Goal: Check status: Check status

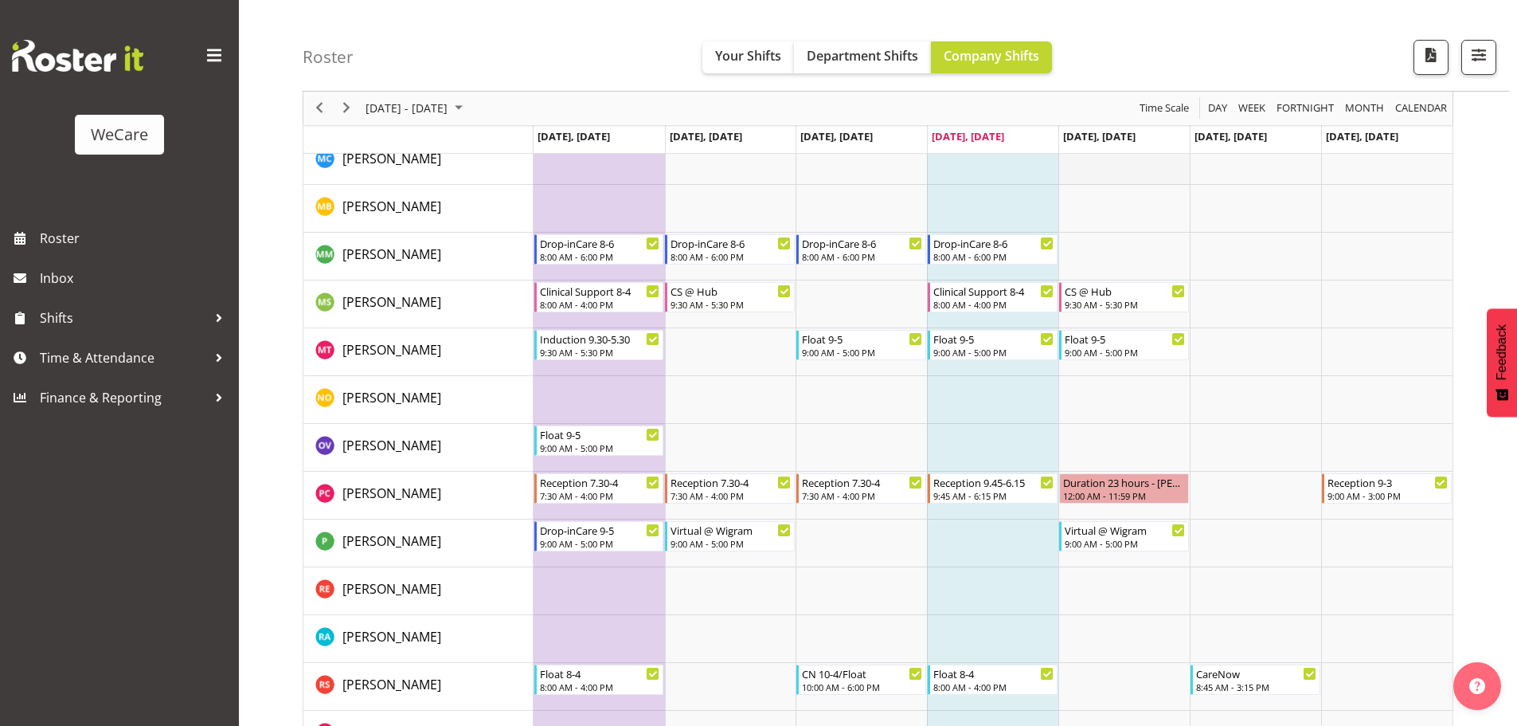
scroll to position [5467, 0]
click at [1481, 65] on span "button" at bounding box center [1479, 55] width 21 height 21
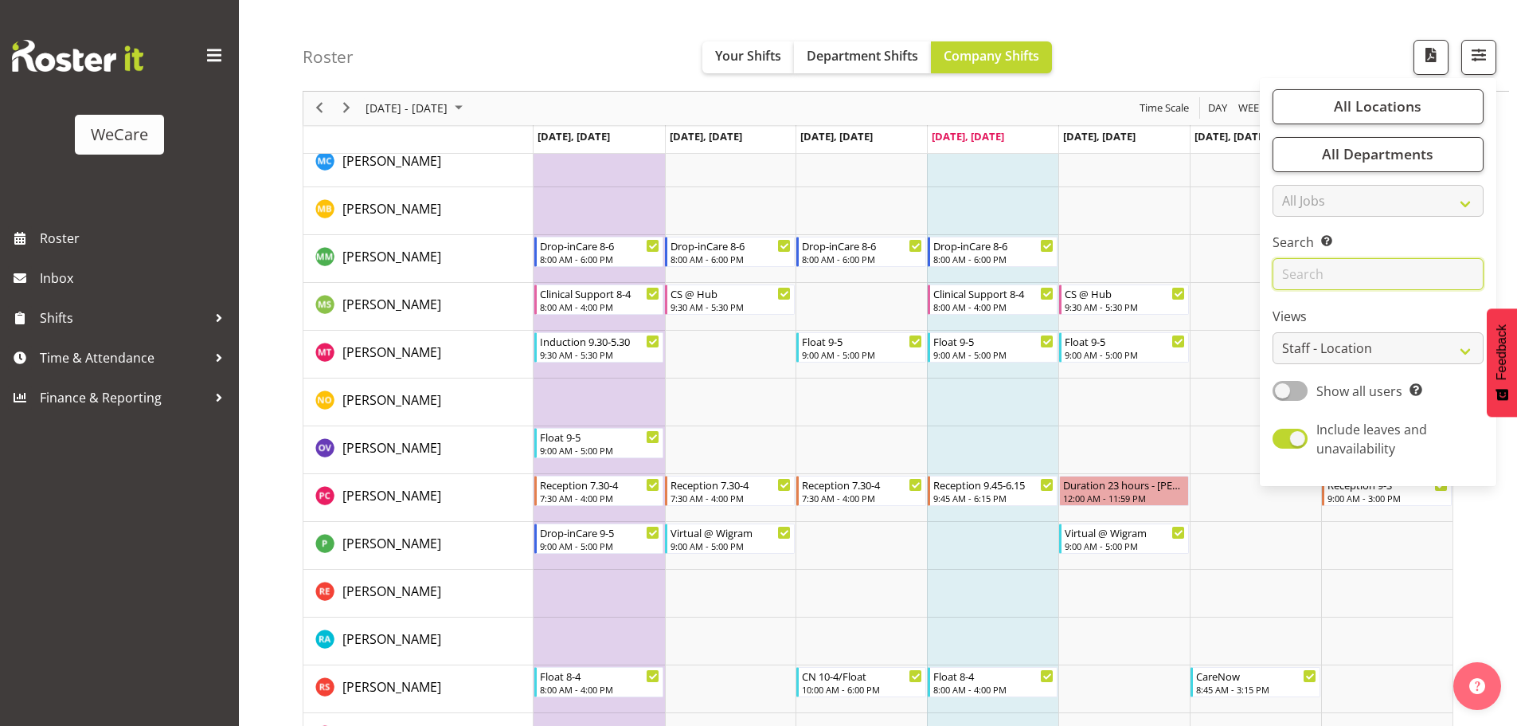
click at [1301, 283] on input "text" at bounding box center [1378, 275] width 211 height 32
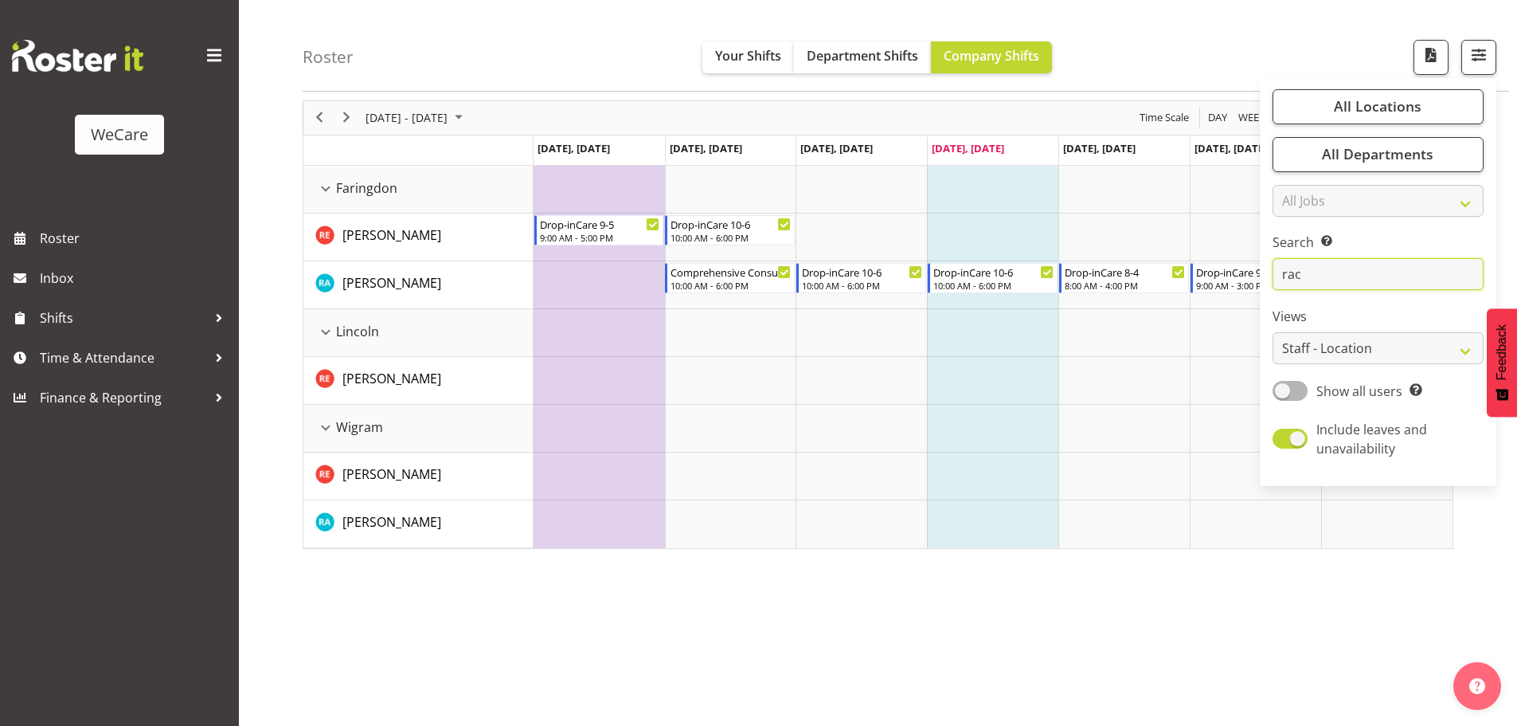
scroll to position [58, 0]
click at [794, 438] on td "Timeline Week of September 25, 2025" at bounding box center [730, 429] width 131 height 48
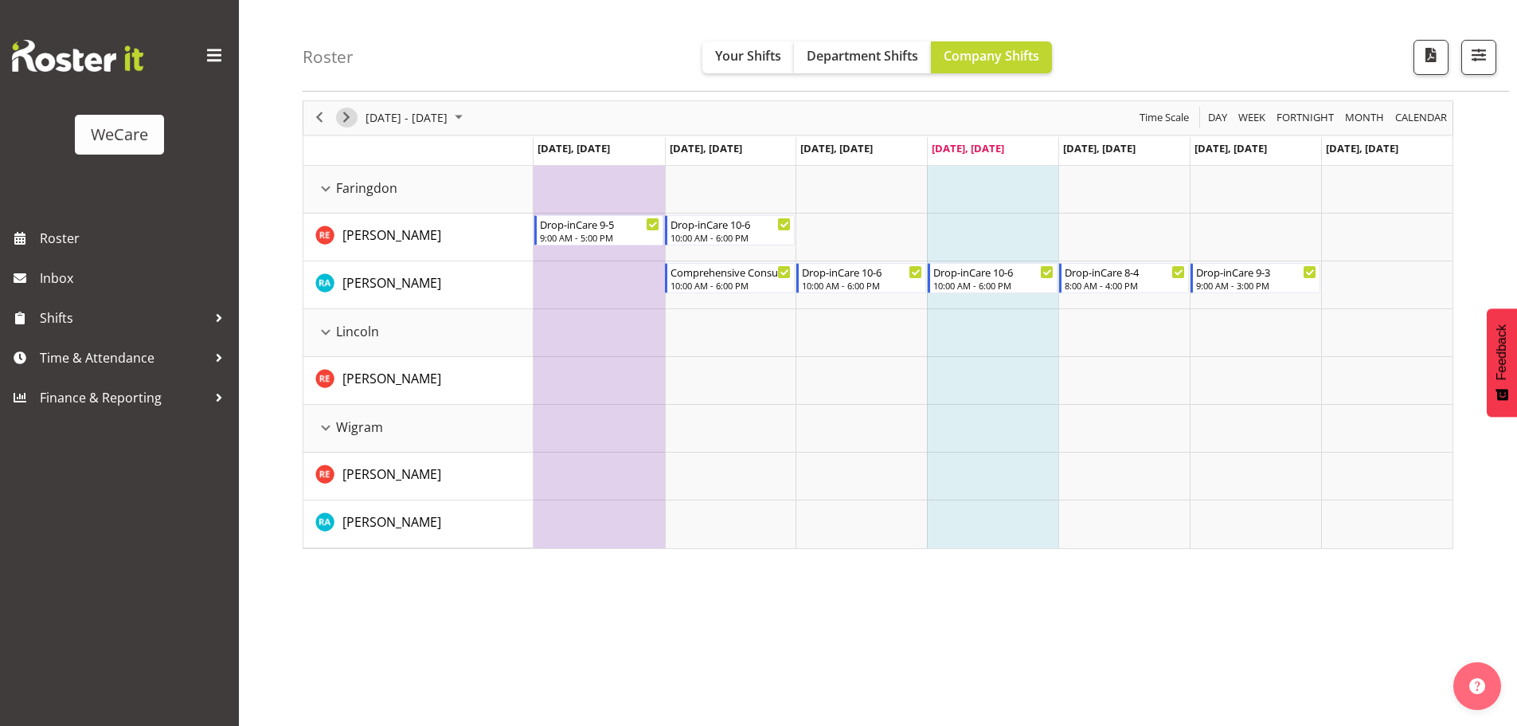
click at [347, 115] on span "Next" at bounding box center [346, 118] width 19 height 20
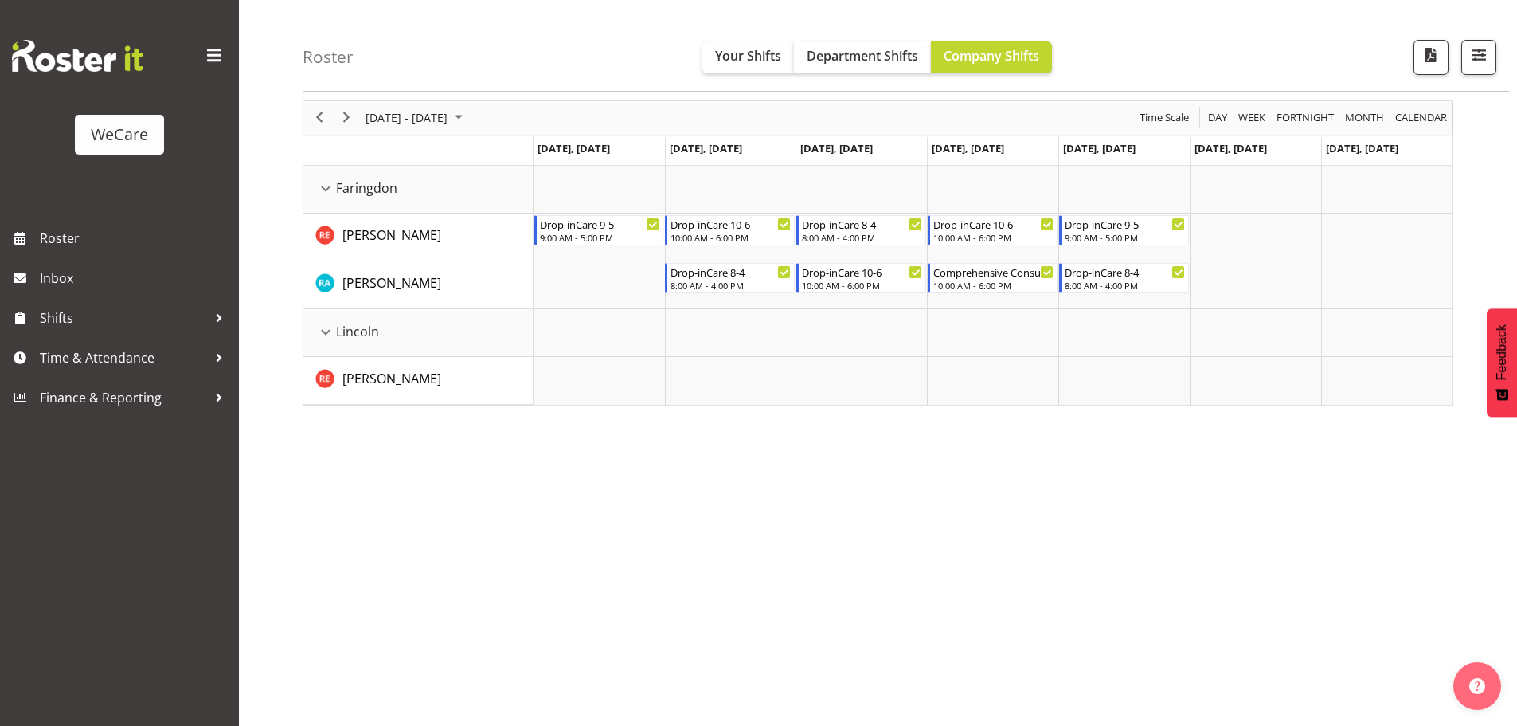
click at [342, 112] on span "Next" at bounding box center [346, 118] width 19 height 20
click at [1488, 62] on span "button" at bounding box center [1479, 55] width 21 height 21
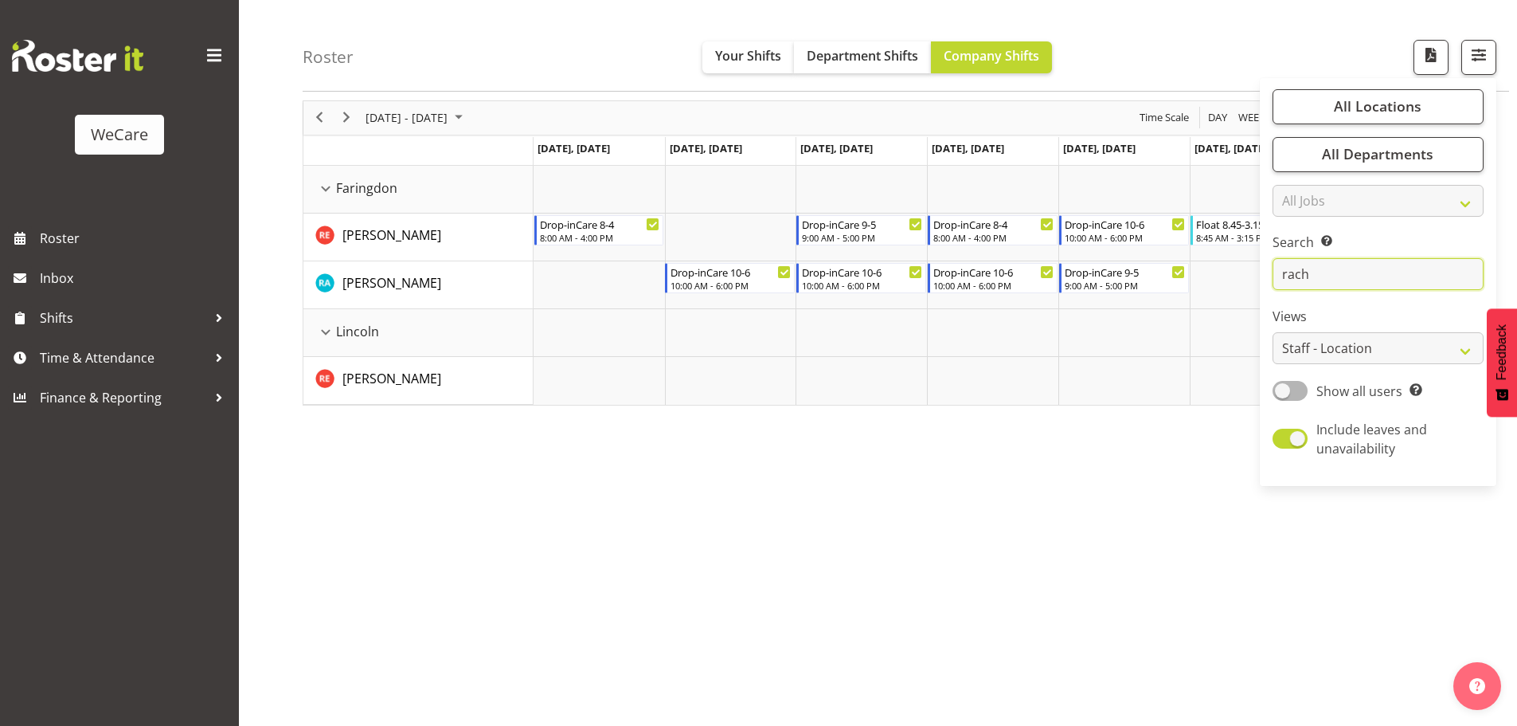
click at [1319, 279] on input "rach" at bounding box center [1378, 275] width 211 height 32
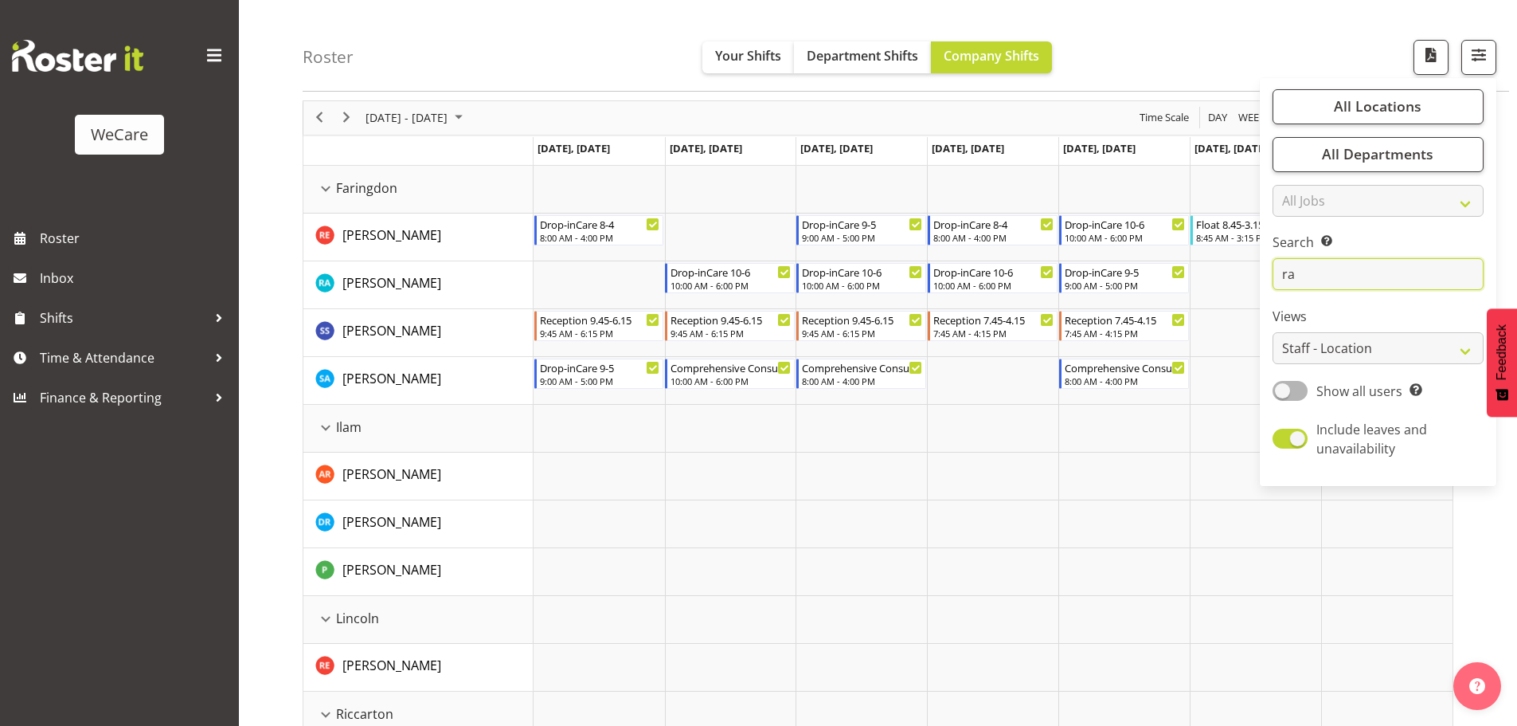
type input "r"
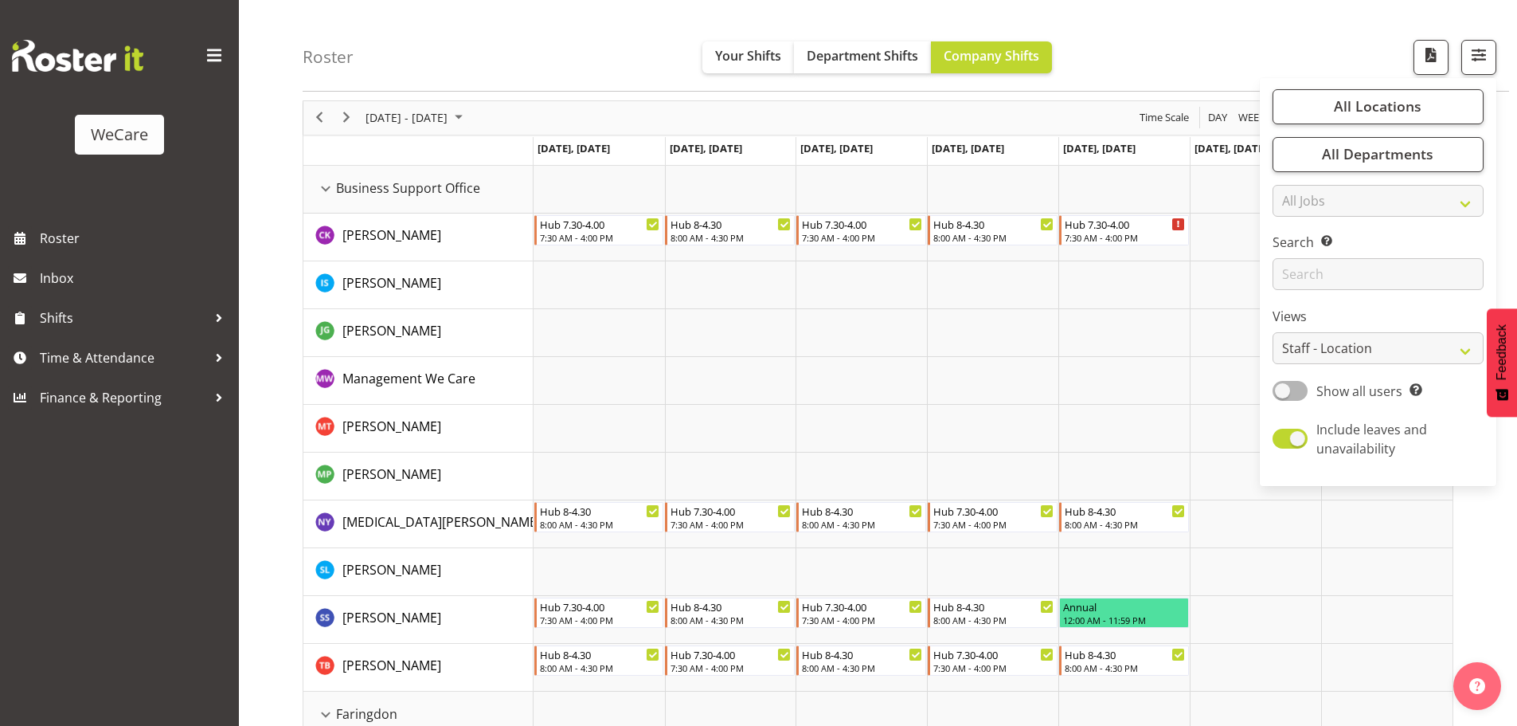
click at [561, 68] on div "Roster Your Shifts Department Shifts Company Shifts All Locations Clear Busines…" at bounding box center [906, 46] width 1207 height 92
